Goal: Task Accomplishment & Management: Use online tool/utility

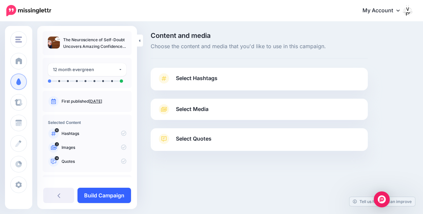
click at [102, 194] on link "Build Campaign" at bounding box center [105, 195] width 54 height 15
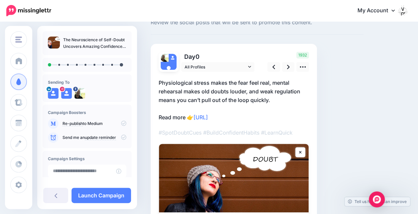
scroll to position [33, 0]
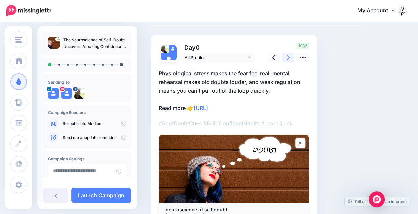
click at [289, 56] on link at bounding box center [288, 58] width 13 height 10
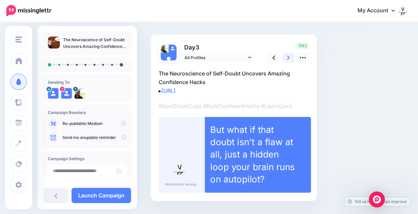
click at [289, 56] on link at bounding box center [288, 58] width 13 height 10
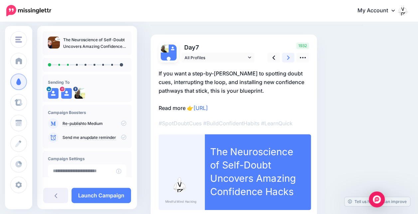
click at [289, 56] on icon at bounding box center [288, 57] width 3 height 7
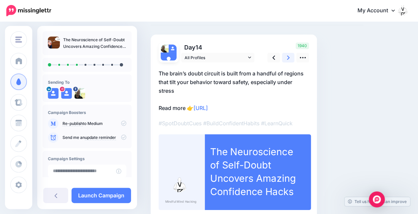
click at [292, 57] on link at bounding box center [288, 58] width 13 height 10
click at [289, 55] on icon at bounding box center [288, 57] width 3 height 7
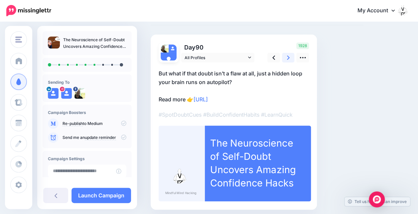
click at [289, 54] on icon at bounding box center [288, 57] width 3 height 7
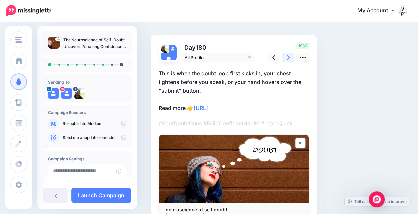
click at [290, 57] on link at bounding box center [288, 58] width 13 height 10
click at [287, 57] on icon at bounding box center [288, 57] width 3 height 7
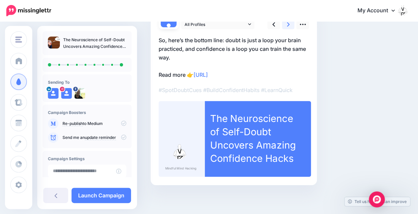
scroll to position [67, 0]
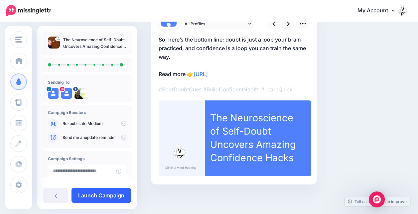
click at [112, 192] on link "Launch Campaign" at bounding box center [102, 195] width 60 height 15
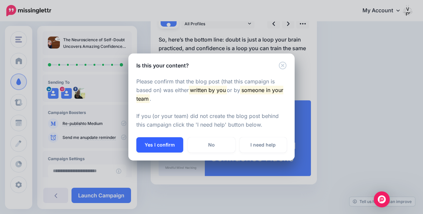
click at [156, 142] on button "Yes I confirm" at bounding box center [159, 144] width 47 height 15
